Goal: Task Accomplishment & Management: Complete application form

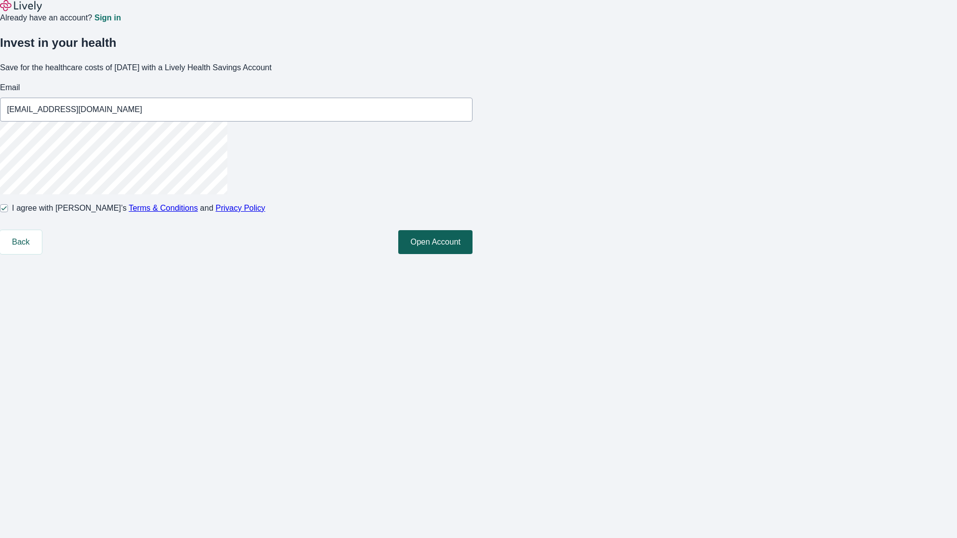
click at [472, 254] on button "Open Account" at bounding box center [435, 242] width 74 height 24
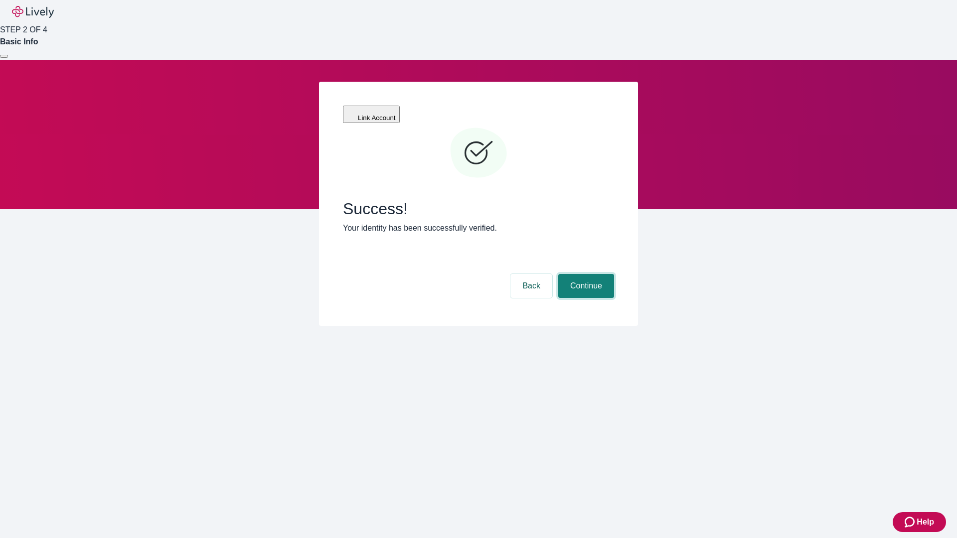
click at [585, 274] on button "Continue" at bounding box center [586, 286] width 56 height 24
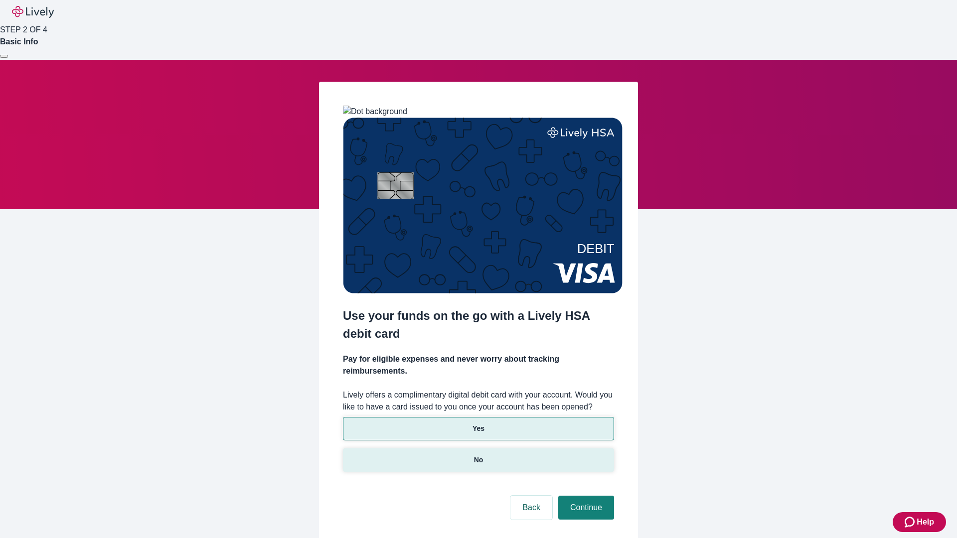
click at [478, 455] on p "No" at bounding box center [478, 460] width 9 height 10
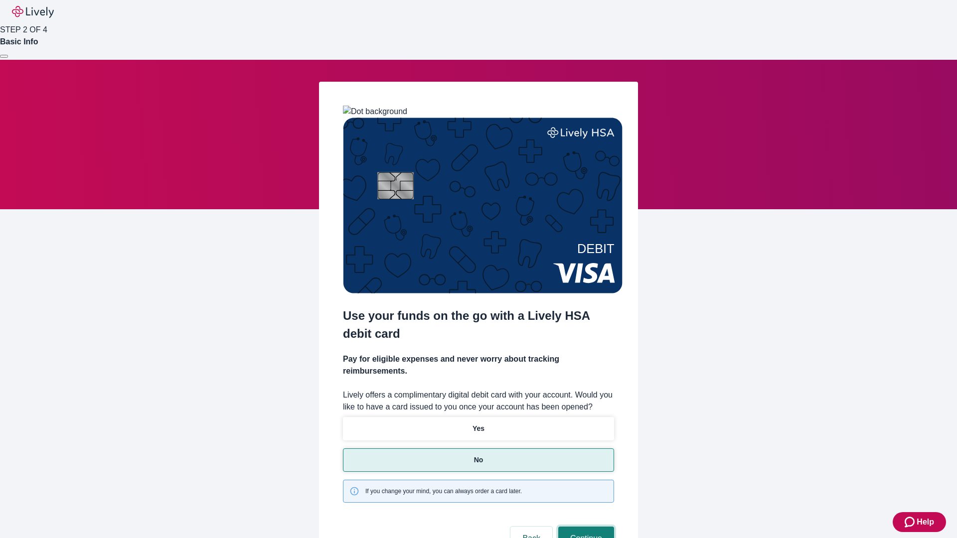
click at [585, 527] on button "Continue" at bounding box center [586, 539] width 56 height 24
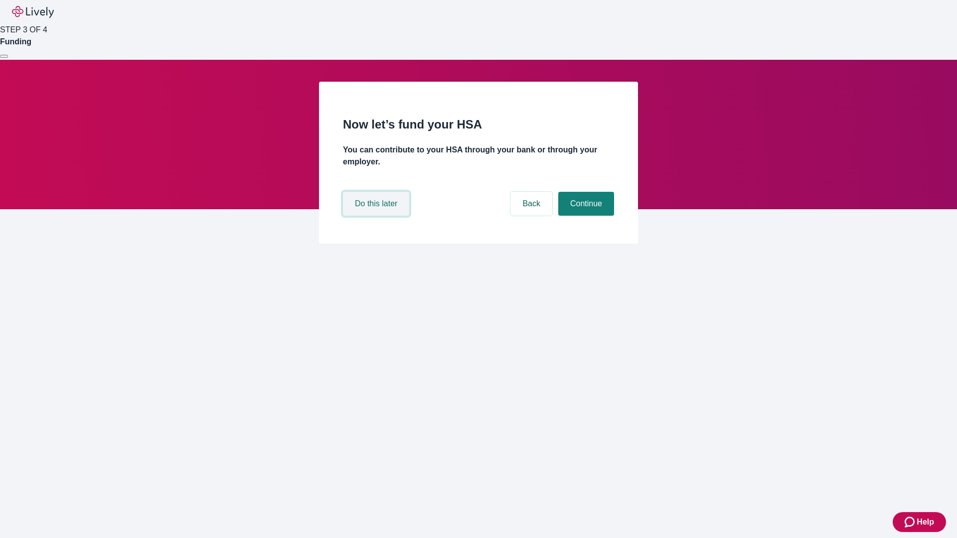
click at [377, 216] on button "Do this later" at bounding box center [376, 204] width 66 height 24
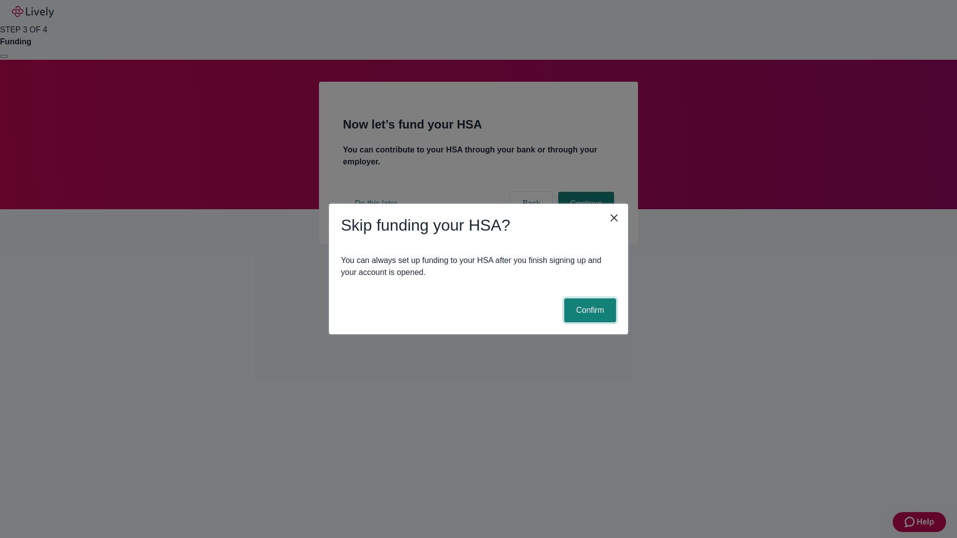
click at [589, 310] on button "Confirm" at bounding box center [590, 310] width 52 height 24
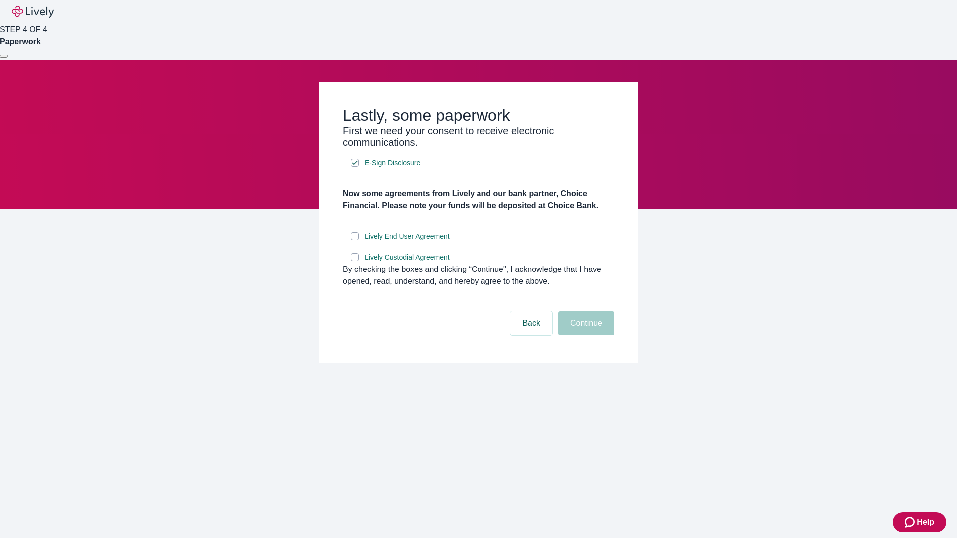
click at [355, 240] on input "Lively End User Agreement" at bounding box center [355, 236] width 8 height 8
checkbox input "true"
click at [355, 261] on input "Lively Custodial Agreement" at bounding box center [355, 257] width 8 height 8
checkbox input "true"
click at [585, 335] on button "Continue" at bounding box center [586, 323] width 56 height 24
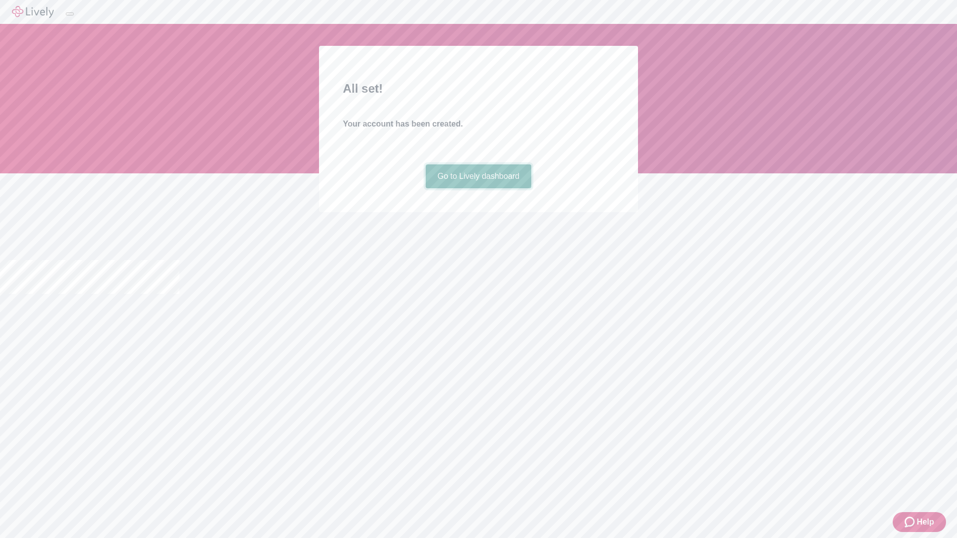
click at [478, 188] on link "Go to Lively dashboard" at bounding box center [479, 176] width 106 height 24
